Goal: Complete application form: Complete application form

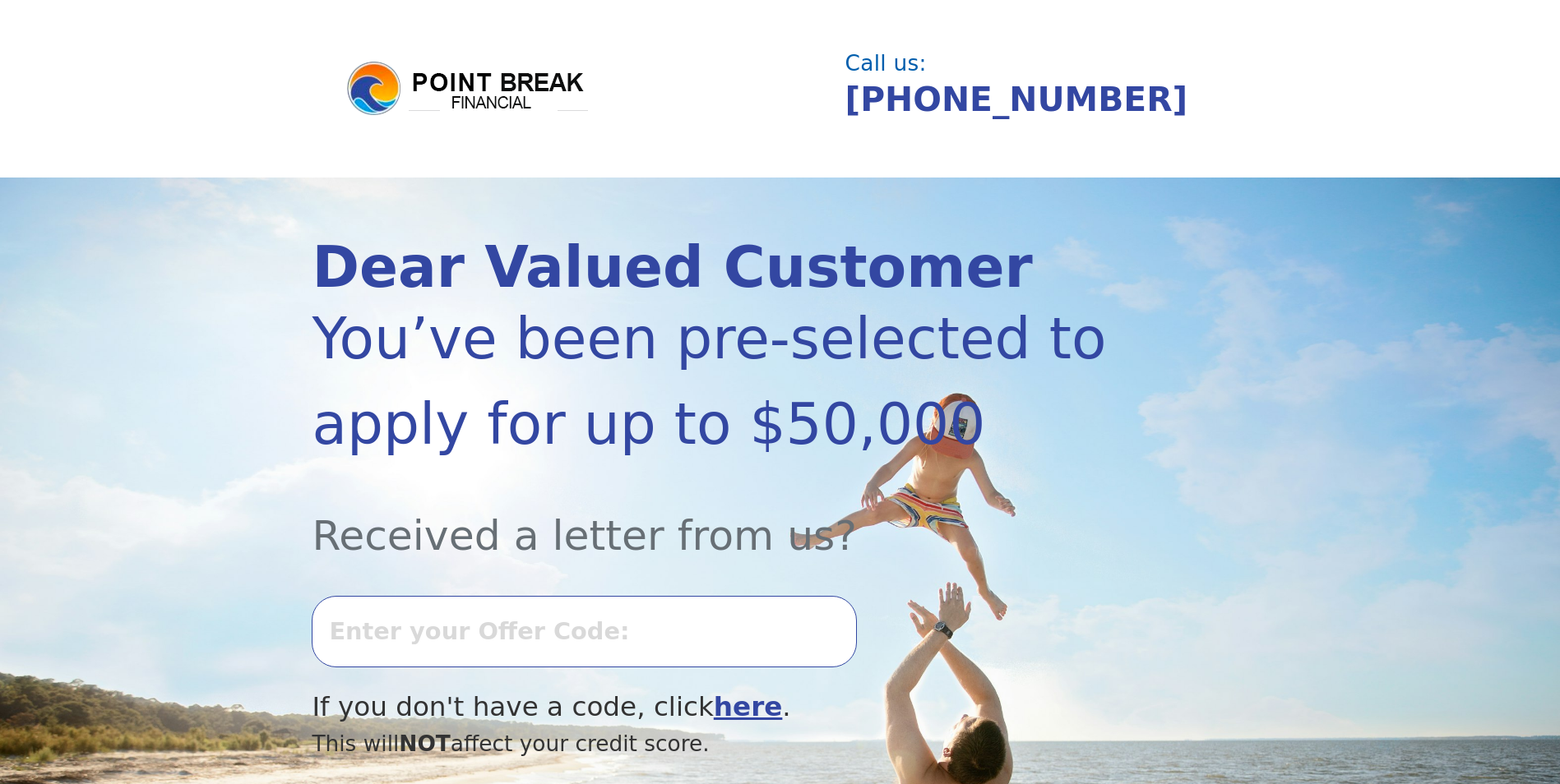
click at [499, 632] on input "text" at bounding box center [583, 631] width 544 height 71
type input "1001K-868211"
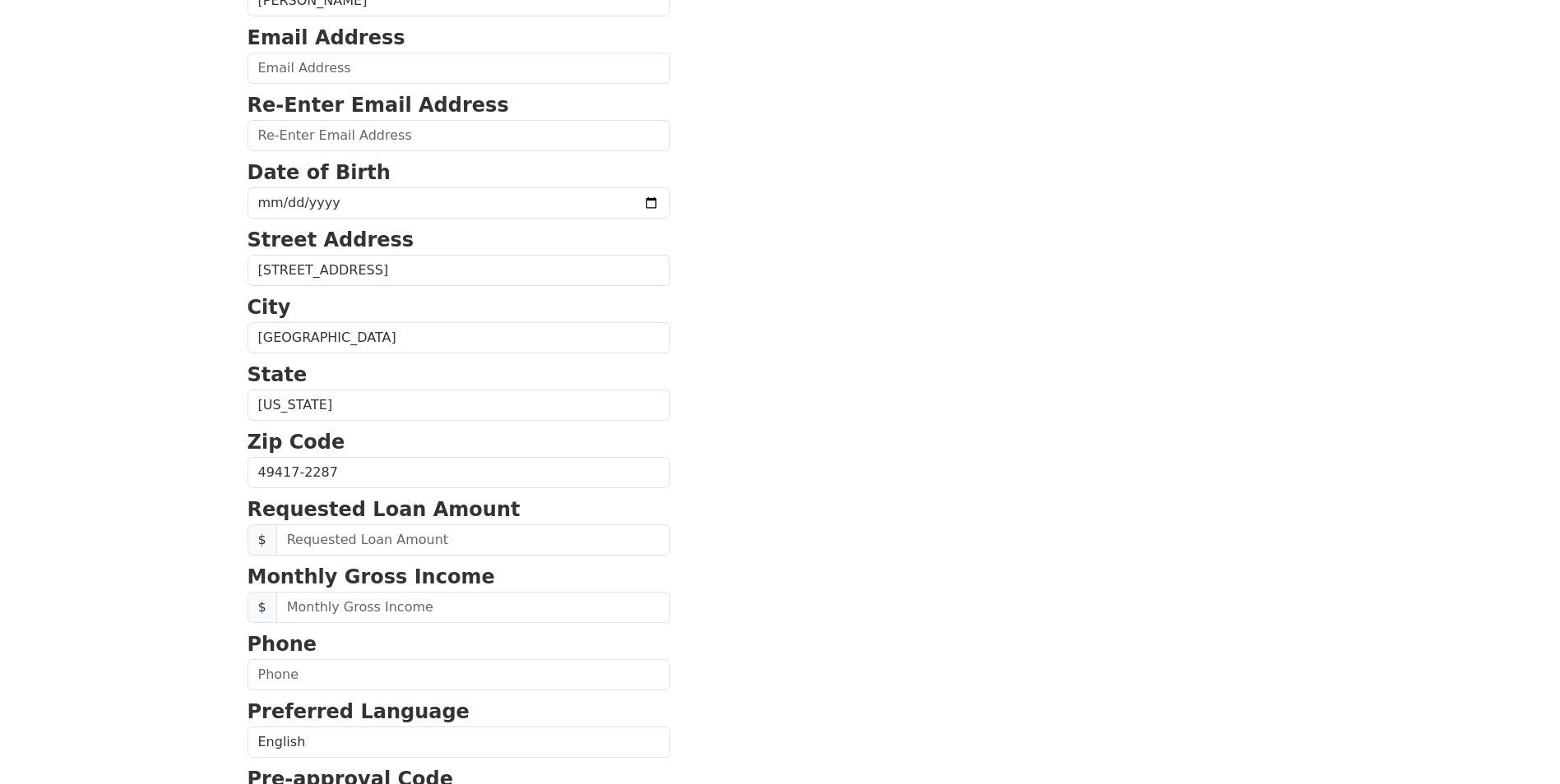
scroll to position [247, 0]
click at [349, 536] on input "text" at bounding box center [473, 539] width 394 height 31
type input "20,000.00"
click at [375, 603] on input "text" at bounding box center [473, 606] width 394 height 31
type input "6,000.00"
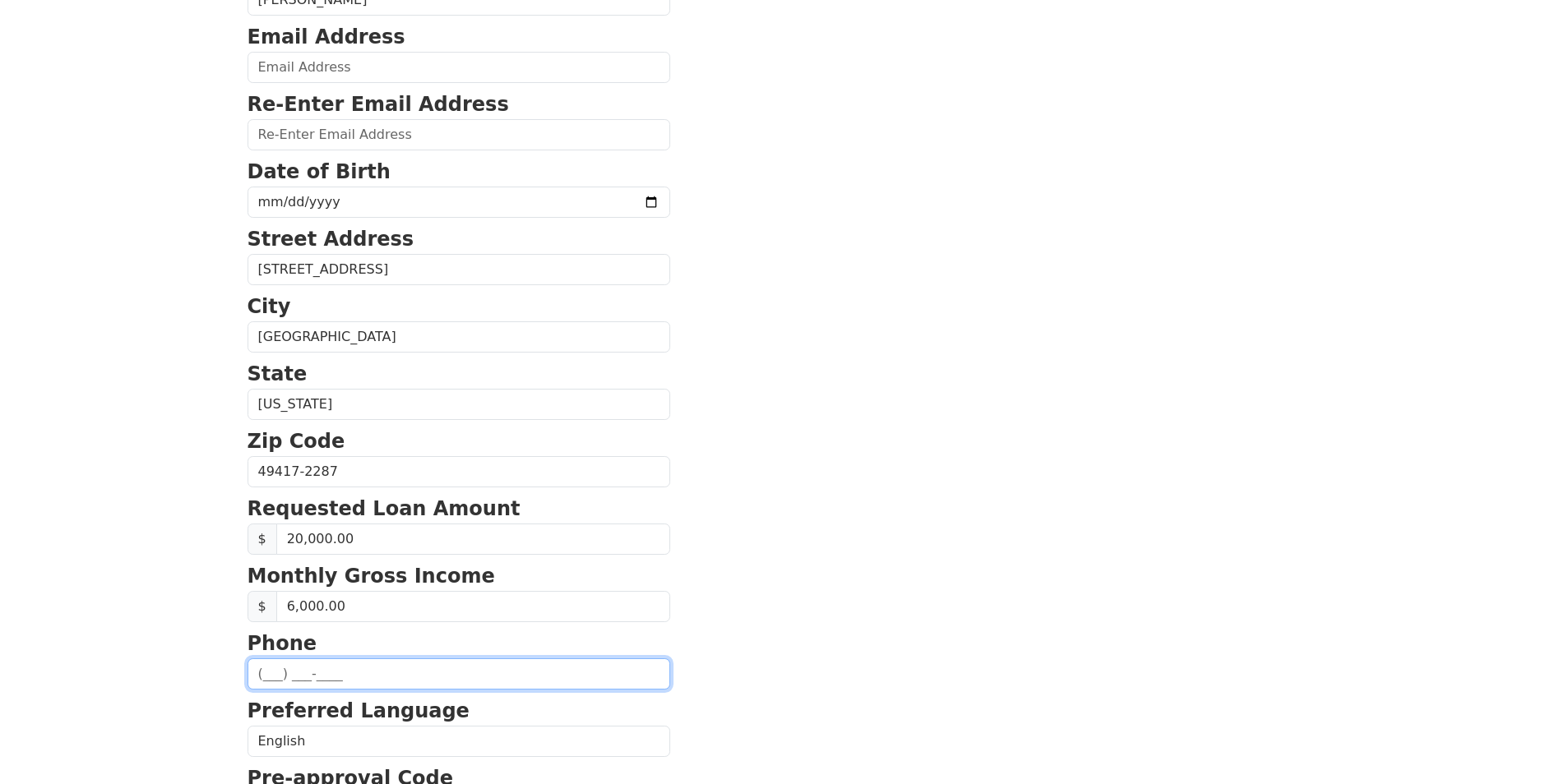
click at [262, 673] on input "text" at bounding box center [459, 674] width 423 height 31
type input "(231) 557-2924"
type input "chadmontambo@yahoo.com"
type input "(231) 557-2924"
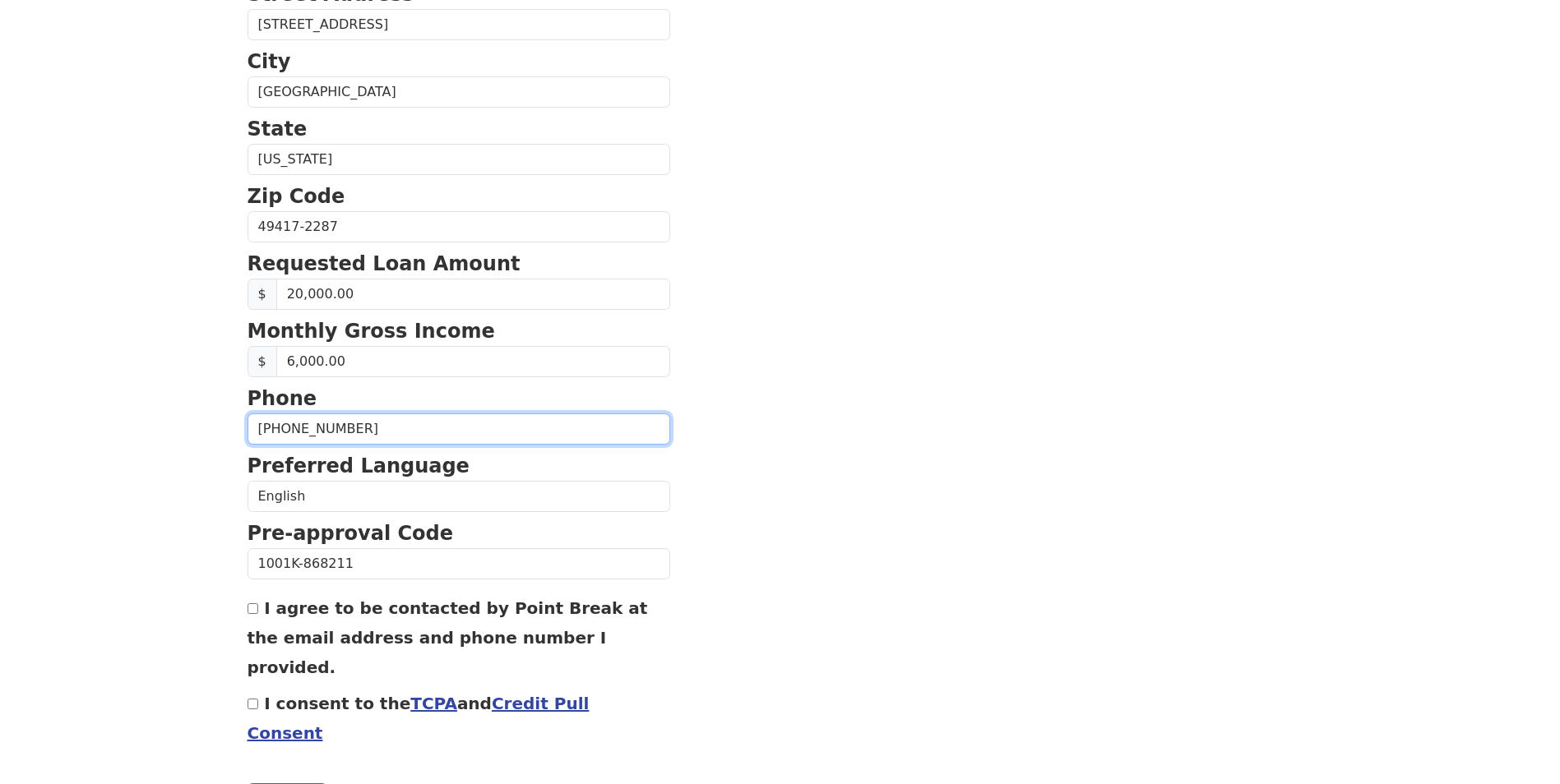
scroll to position [493, 0]
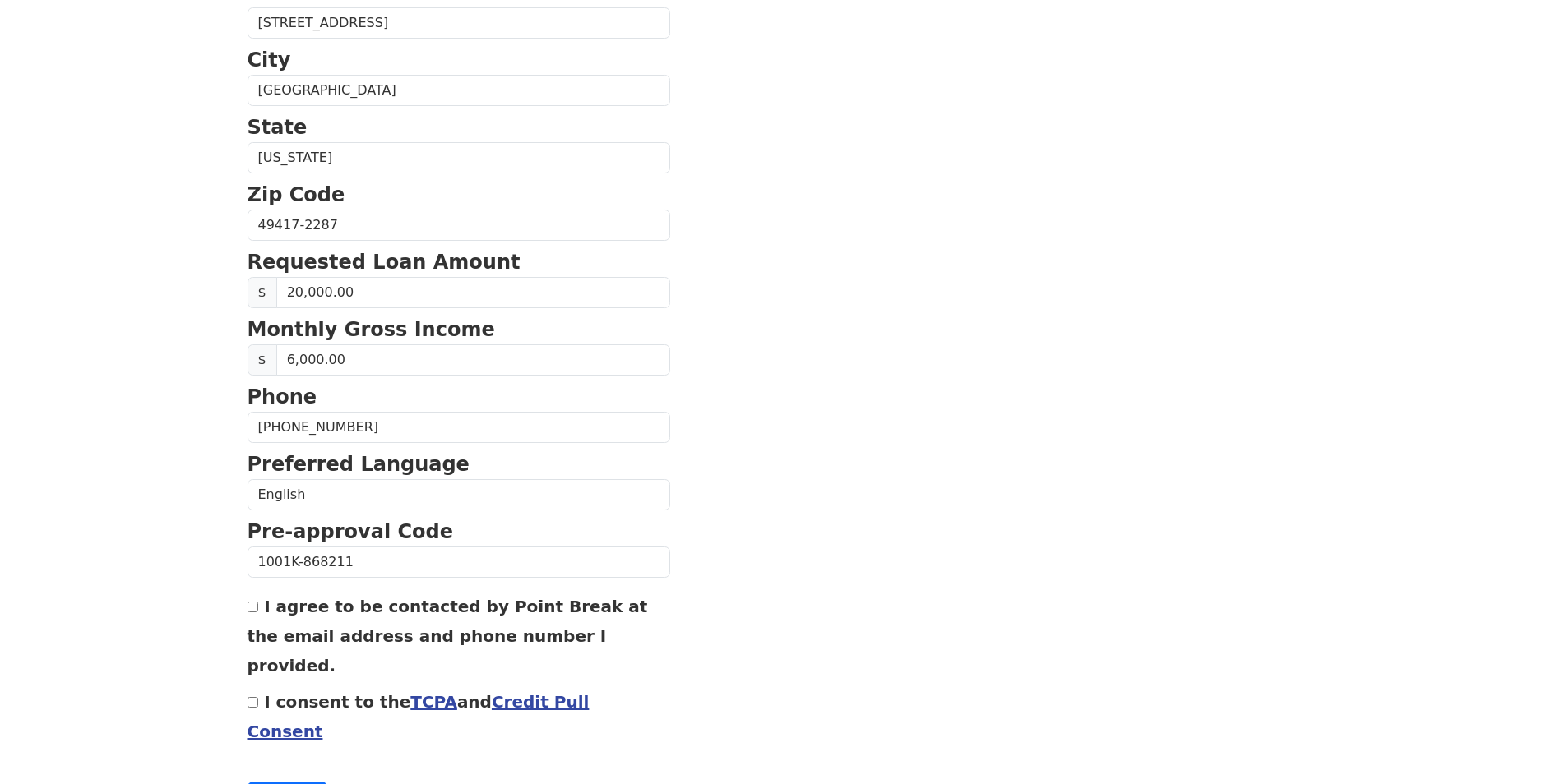
click at [257, 610] on input "I agree to be contacted by Point Break at the email address and phone number I …" at bounding box center [253, 607] width 10 height 10
checkbox input "true"
click at [250, 697] on input "I consent to the TCPA and Credit Pull Consent" at bounding box center [253, 702] width 10 height 10
checkbox input "true"
click at [282, 782] on button "Continue" at bounding box center [287, 798] width 80 height 31
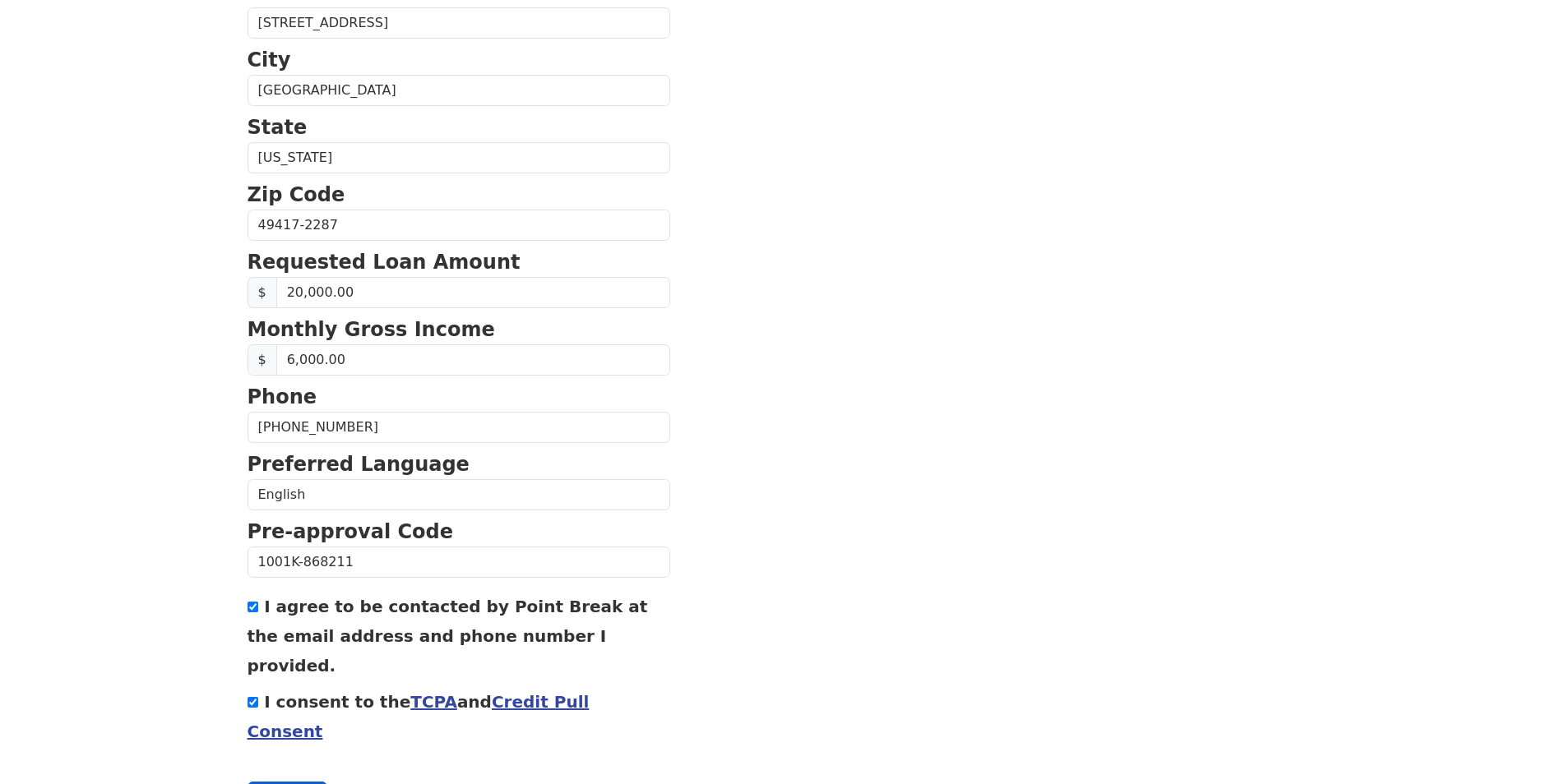
scroll to position [517, 0]
click at [286, 782] on button "Continue" at bounding box center [287, 798] width 80 height 31
click at [303, 782] on button "Continue" at bounding box center [287, 798] width 80 height 31
click at [284, 782] on button "Continue" at bounding box center [287, 798] width 80 height 31
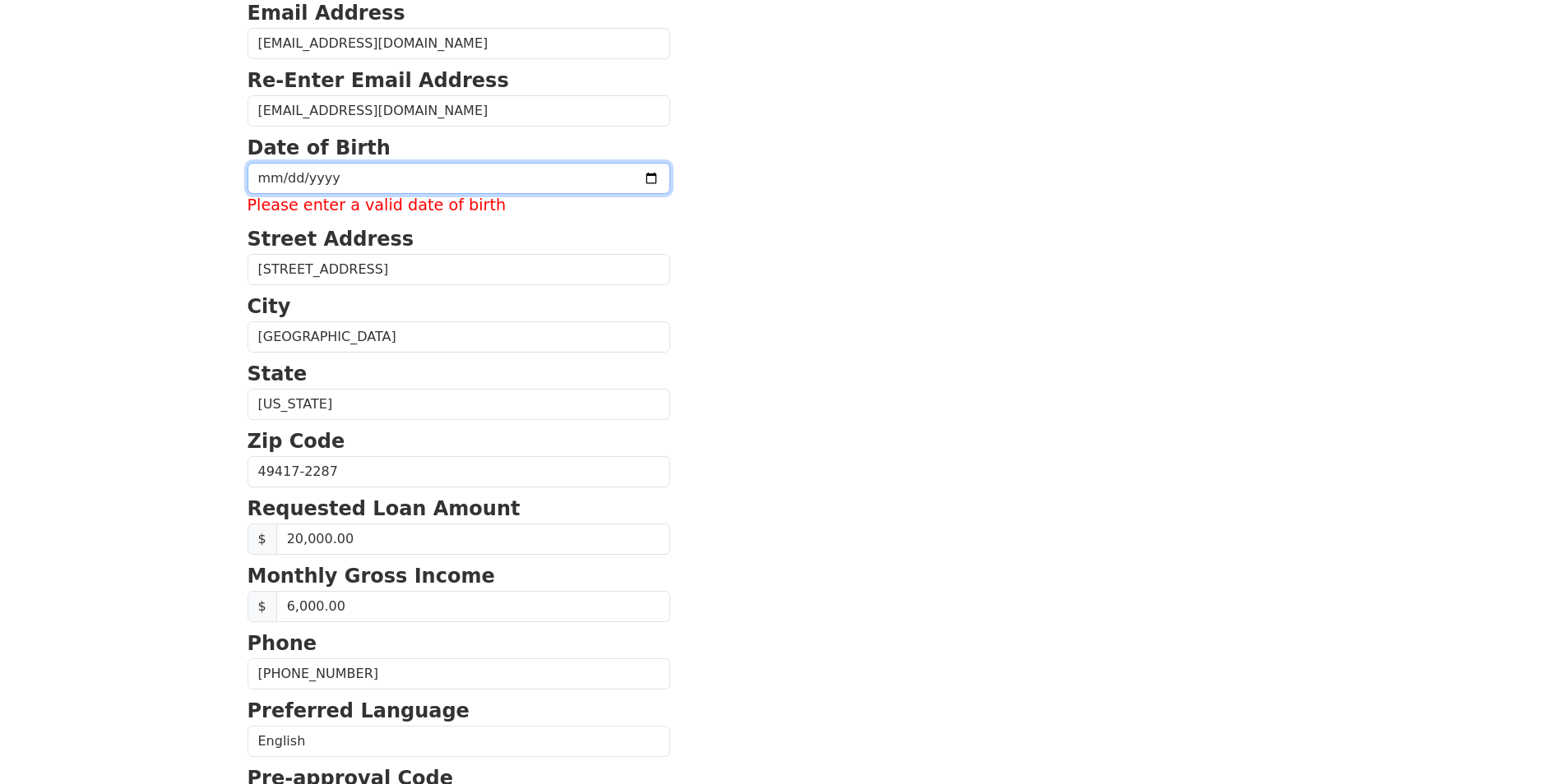
click at [273, 172] on input "date" at bounding box center [459, 179] width 423 height 31
type input "1979-08-14"
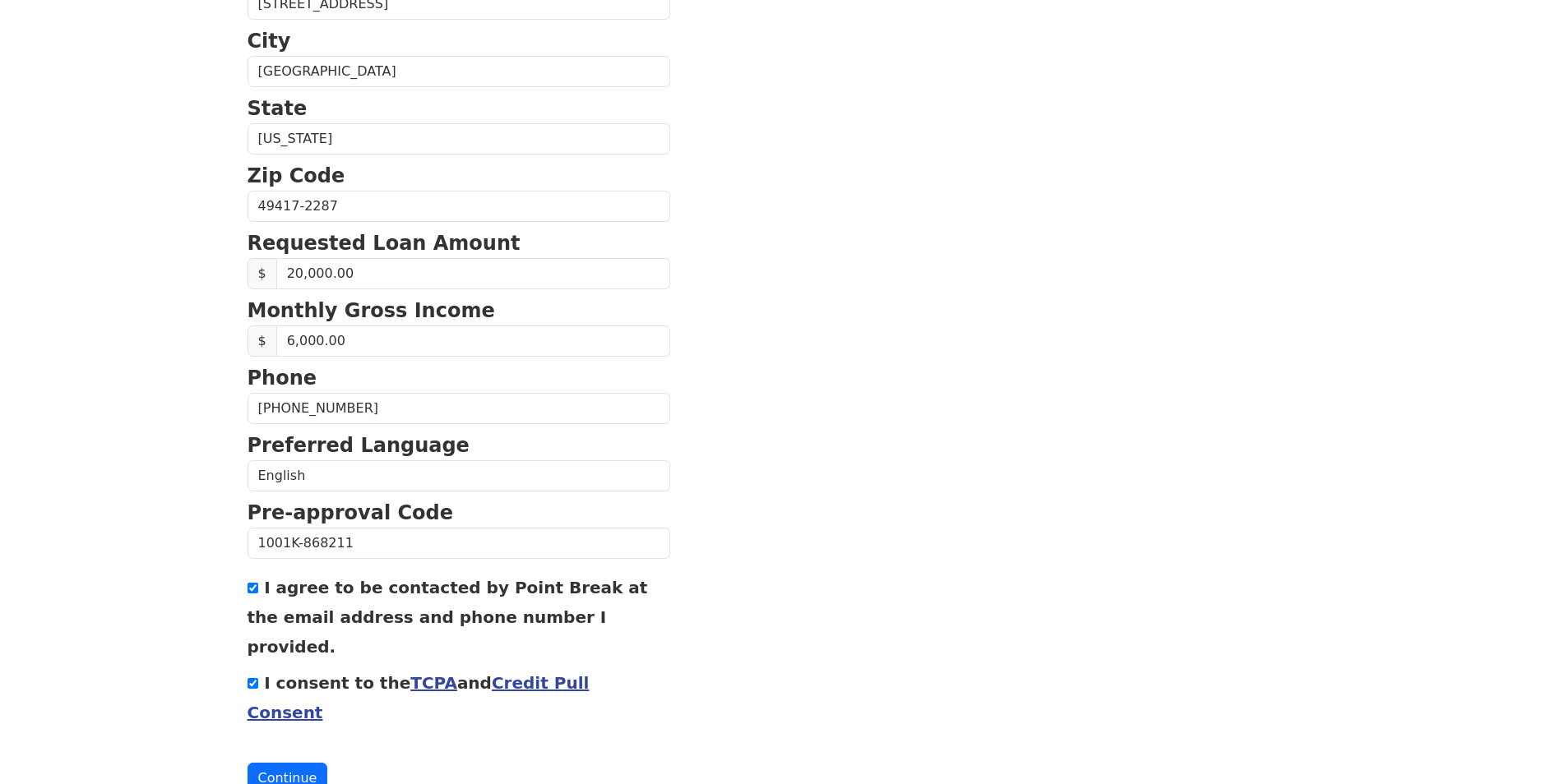
scroll to position [524, 0]
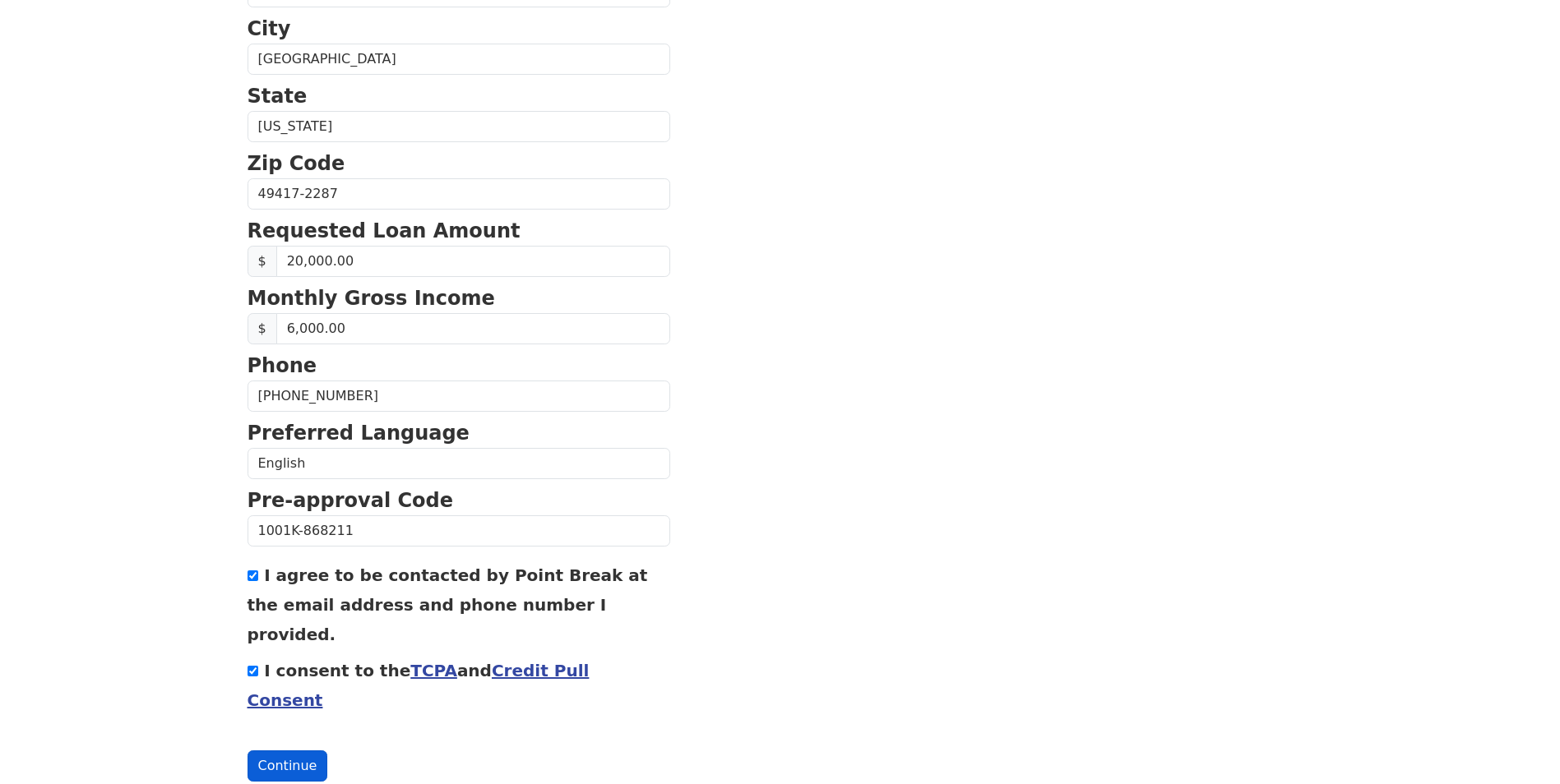
click at [261, 750] on button "Continue" at bounding box center [287, 766] width 80 height 31
